Goal: Transaction & Acquisition: Purchase product/service

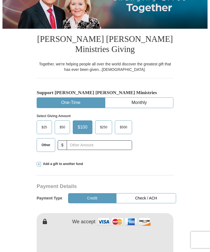
scroll to position [118, 0]
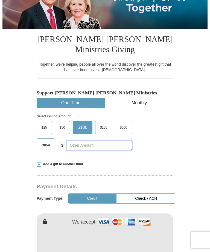
click at [78, 145] on input "text" at bounding box center [99, 146] width 65 height 10
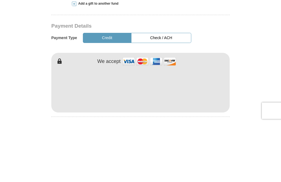
scroll to position [234, 0]
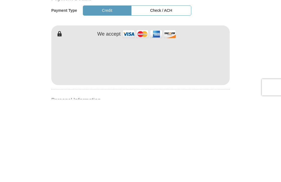
type input "13"
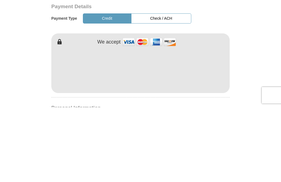
scroll to position [309, 0]
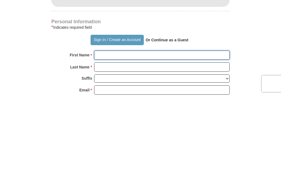
click at [210, 137] on input "First Name *" at bounding box center [161, 141] width 135 height 9
type input "Oluwabukola"
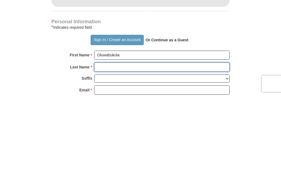
click at [195, 149] on input "Last Name *" at bounding box center [161, 153] width 135 height 9
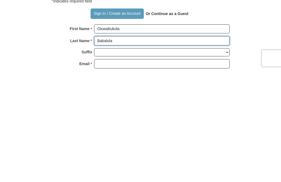
type input "Babalola"
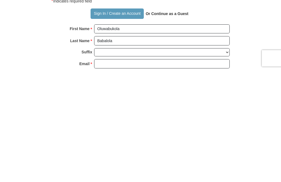
click at [199, 171] on input "Email *" at bounding box center [161, 175] width 135 height 9
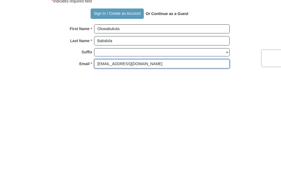
type input "[EMAIL_ADDRESS][DOMAIN_NAME]"
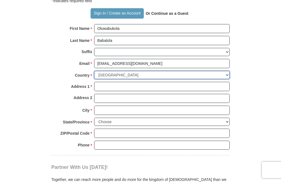
select select "NG"
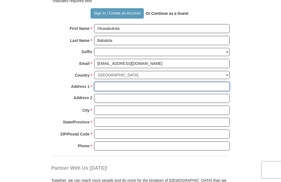
click at [192, 82] on input "Address 1 *" at bounding box center [161, 86] width 135 height 9
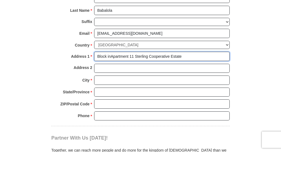
type input "Block inApartment 11 Sterling Cooperative Estate"
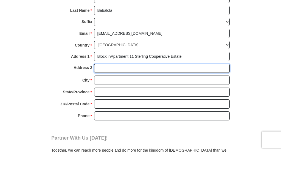
click at [115, 94] on input "Address 2" at bounding box center [161, 98] width 135 height 9
type input "Ilaje, Ajah"
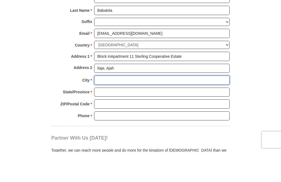
click at [114, 106] on input "City *" at bounding box center [161, 110] width 135 height 9
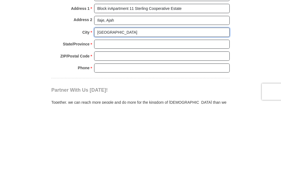
type input "[GEOGRAPHIC_DATA]"
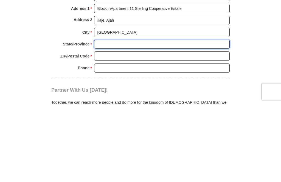
click at [141, 118] on input "State/Province *" at bounding box center [161, 122] width 135 height 9
type input "[GEOGRAPHIC_DATA]"
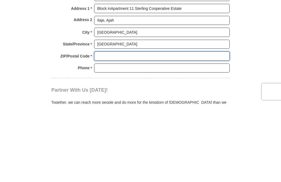
click at [137, 130] on input "ZIP/Postal Code *" at bounding box center [161, 134] width 135 height 9
type input "010245"
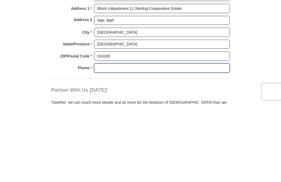
click at [130, 142] on input "Phone * *" at bounding box center [161, 146] width 135 height 9
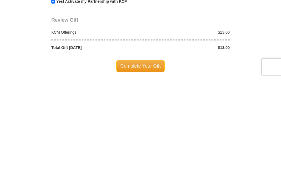
type input "07037255367"
click at [201, 164] on div "Complete Your Gift" at bounding box center [140, 170] width 178 height 12
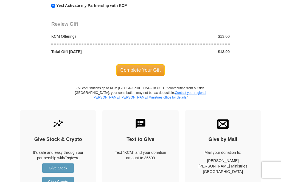
scroll to position [616, 0]
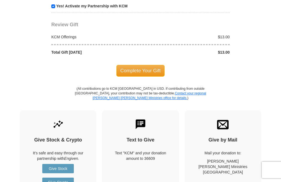
click at [148, 65] on span "Complete Your Gift" at bounding box center [140, 71] width 48 height 12
